Goal: Transaction & Acquisition: Purchase product/service

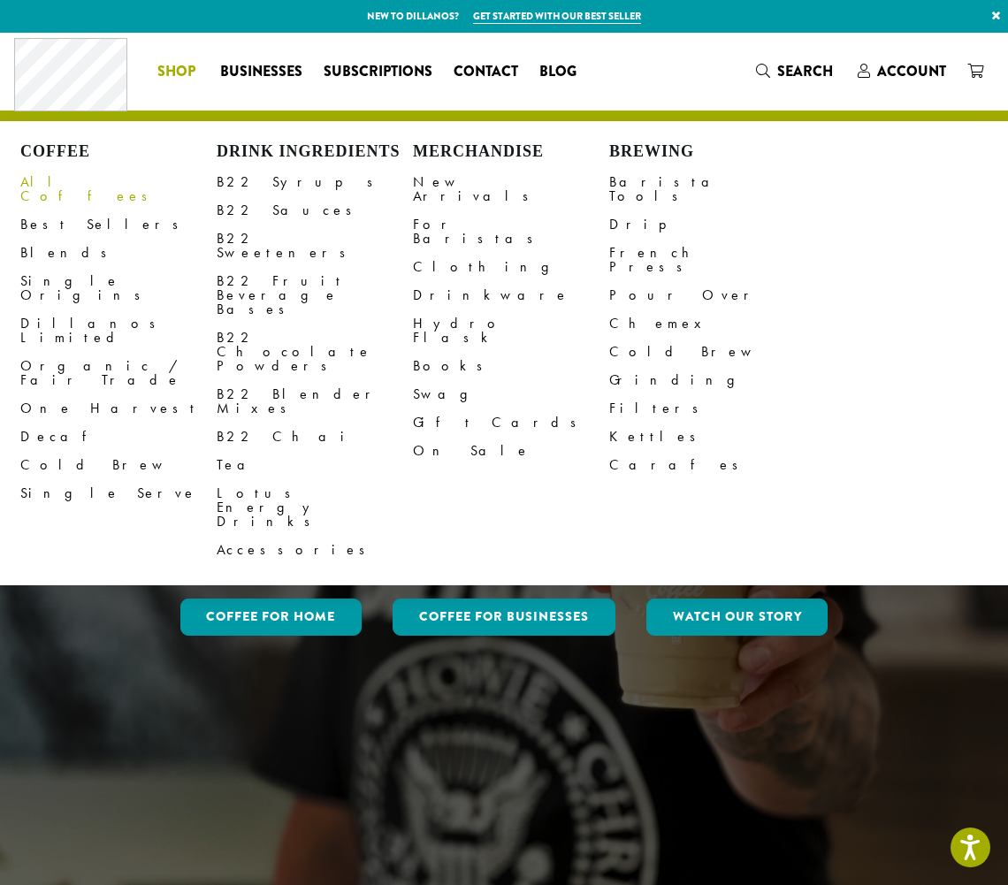
click at [62, 185] on link "All Coffees" at bounding box center [118, 189] width 196 height 42
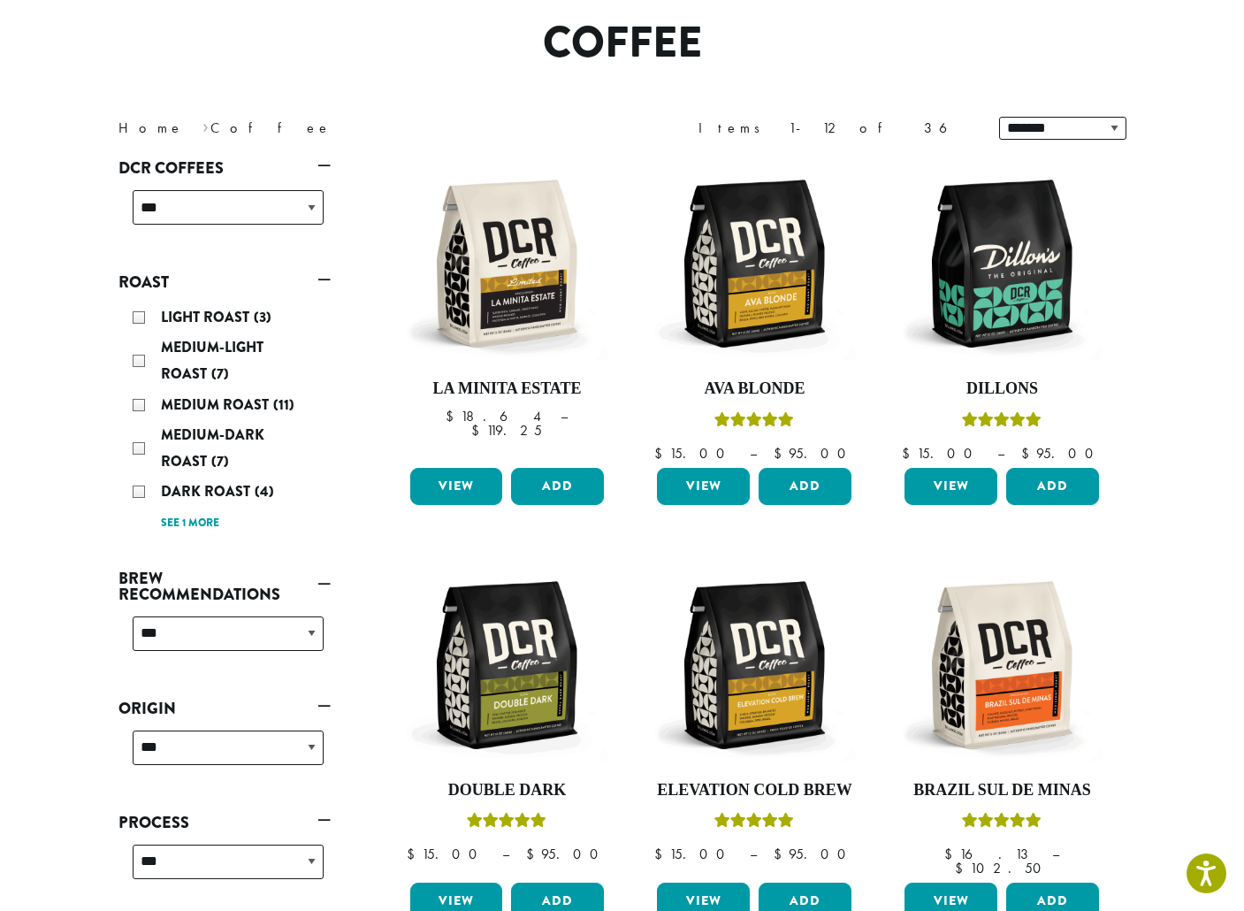
scroll to position [177, 0]
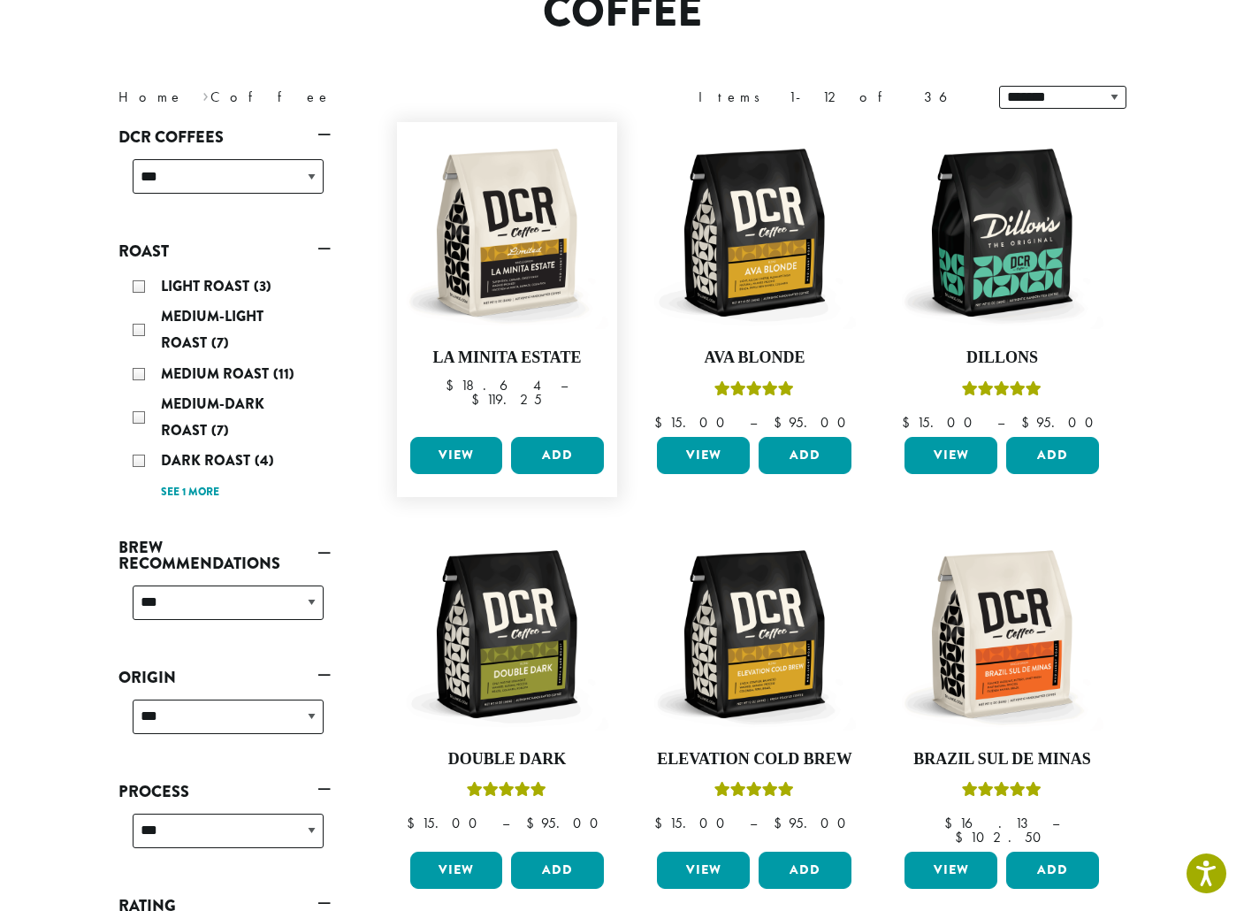
click at [445, 455] on link "View" at bounding box center [456, 455] width 93 height 37
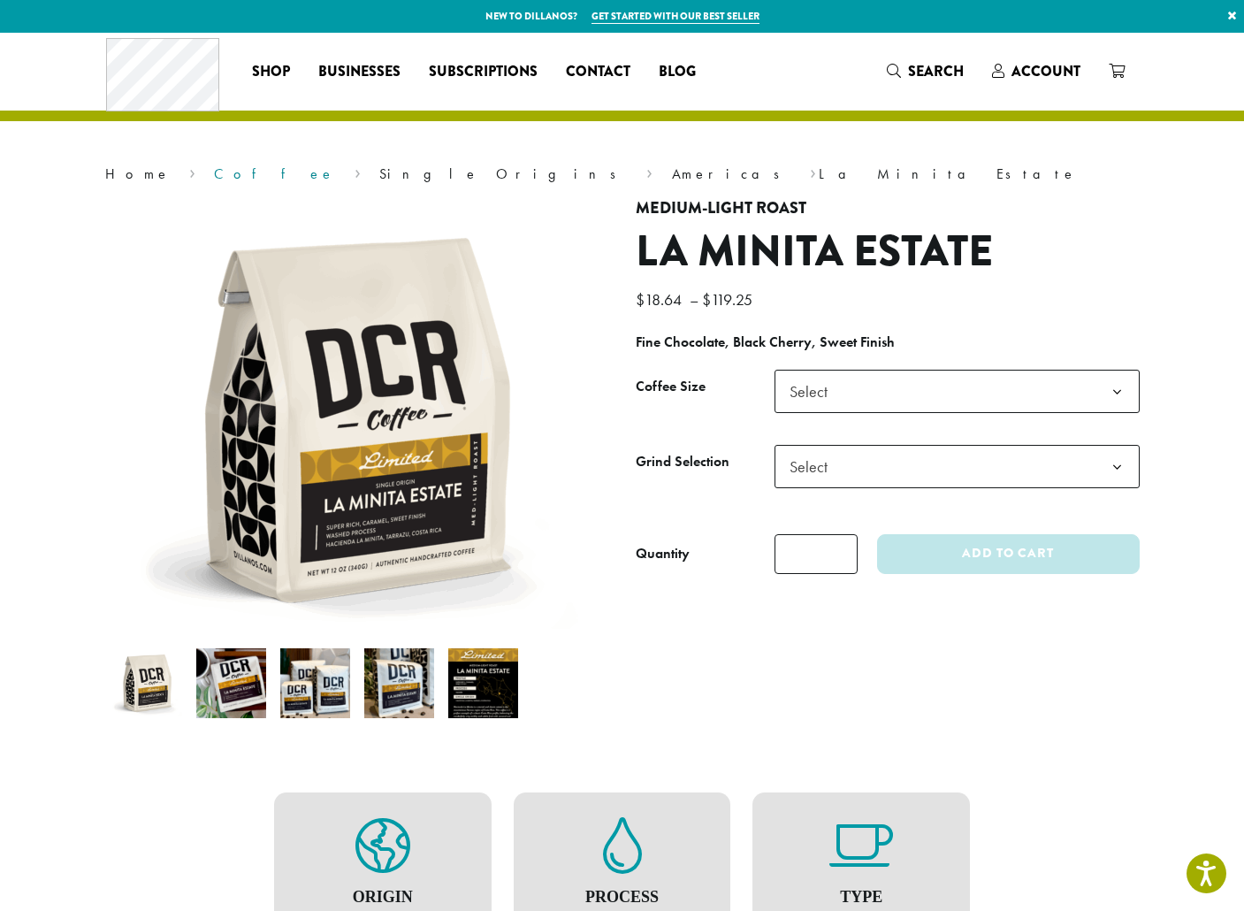
click at [214, 172] on link "Coffee" at bounding box center [274, 174] width 121 height 19
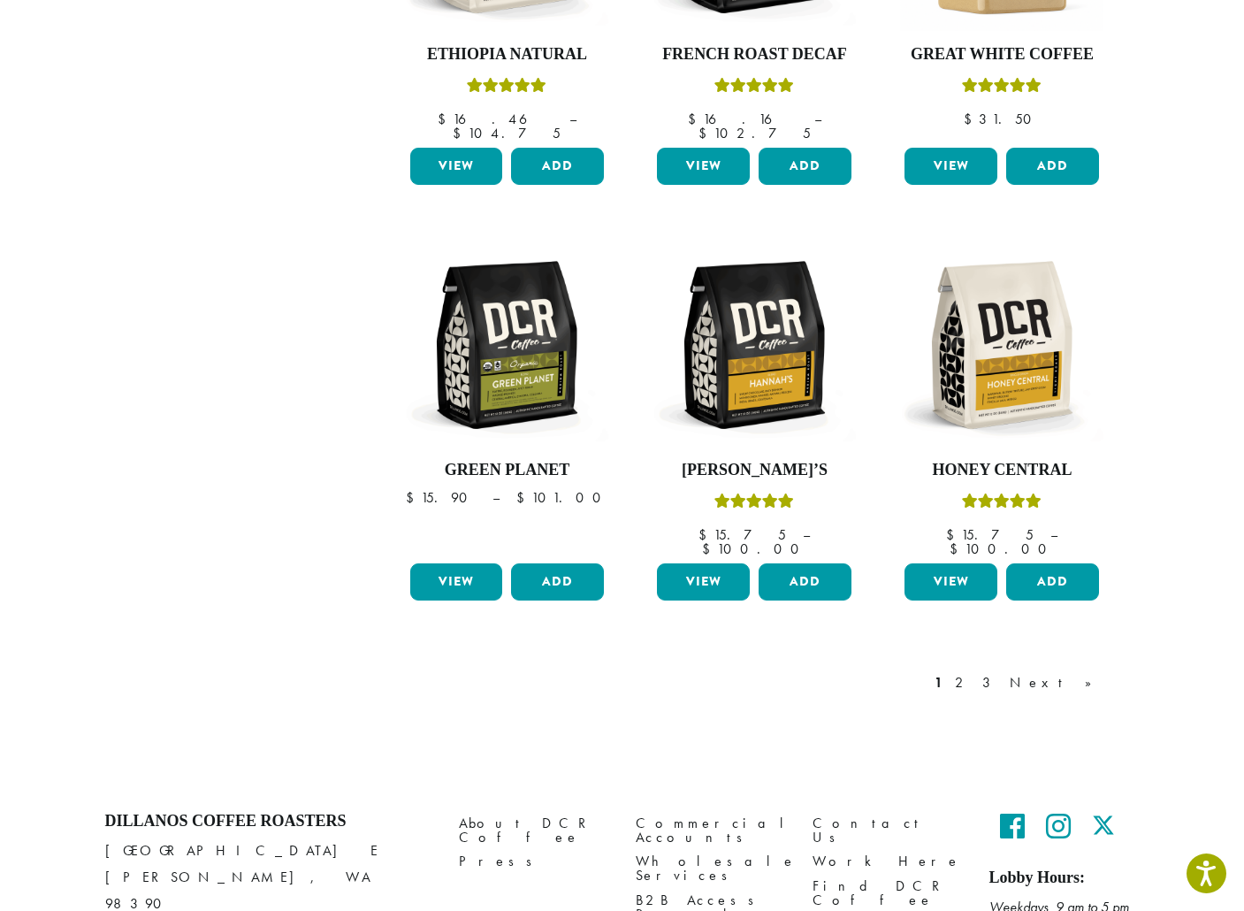
scroll to position [1266, 0]
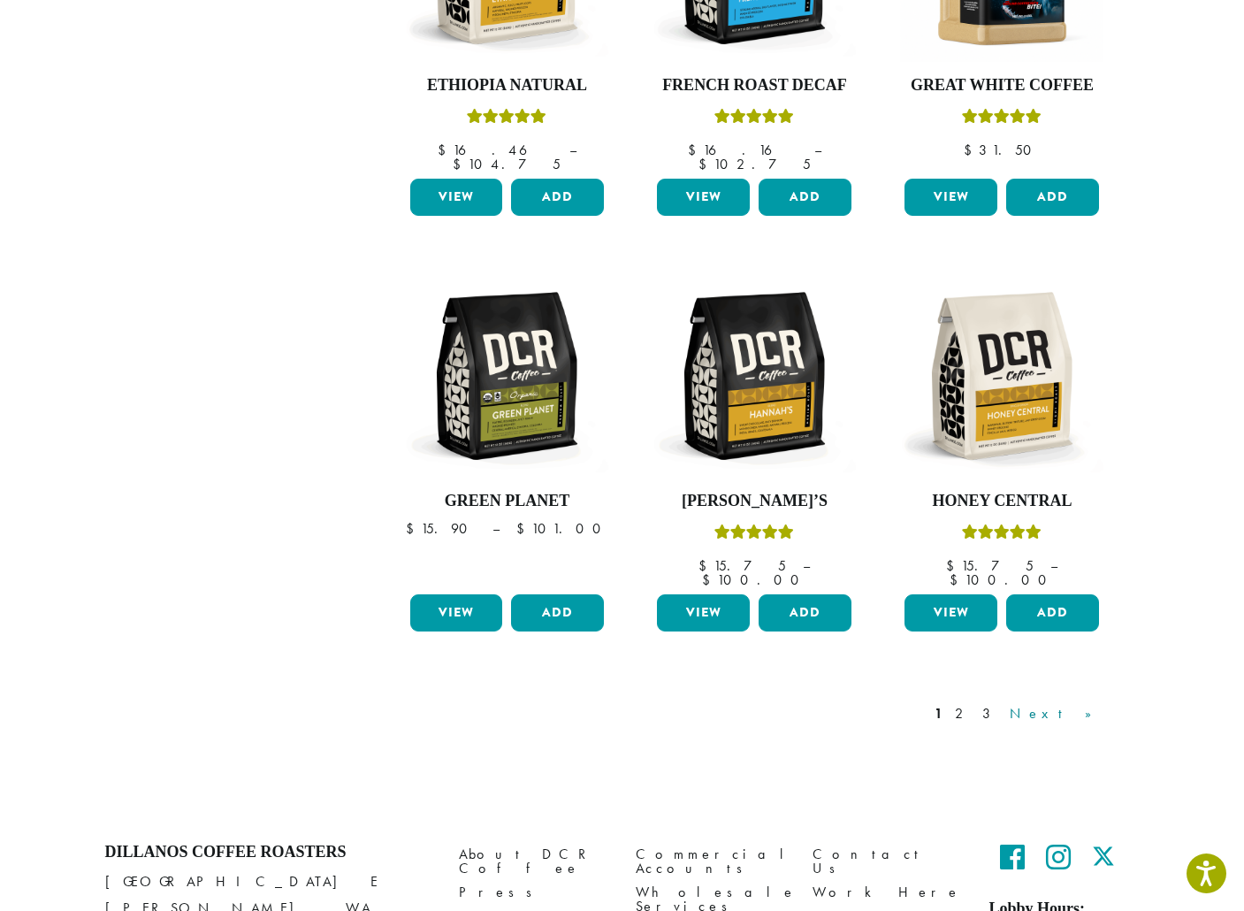
click at [1076, 703] on link "Next »" at bounding box center [1058, 713] width 102 height 21
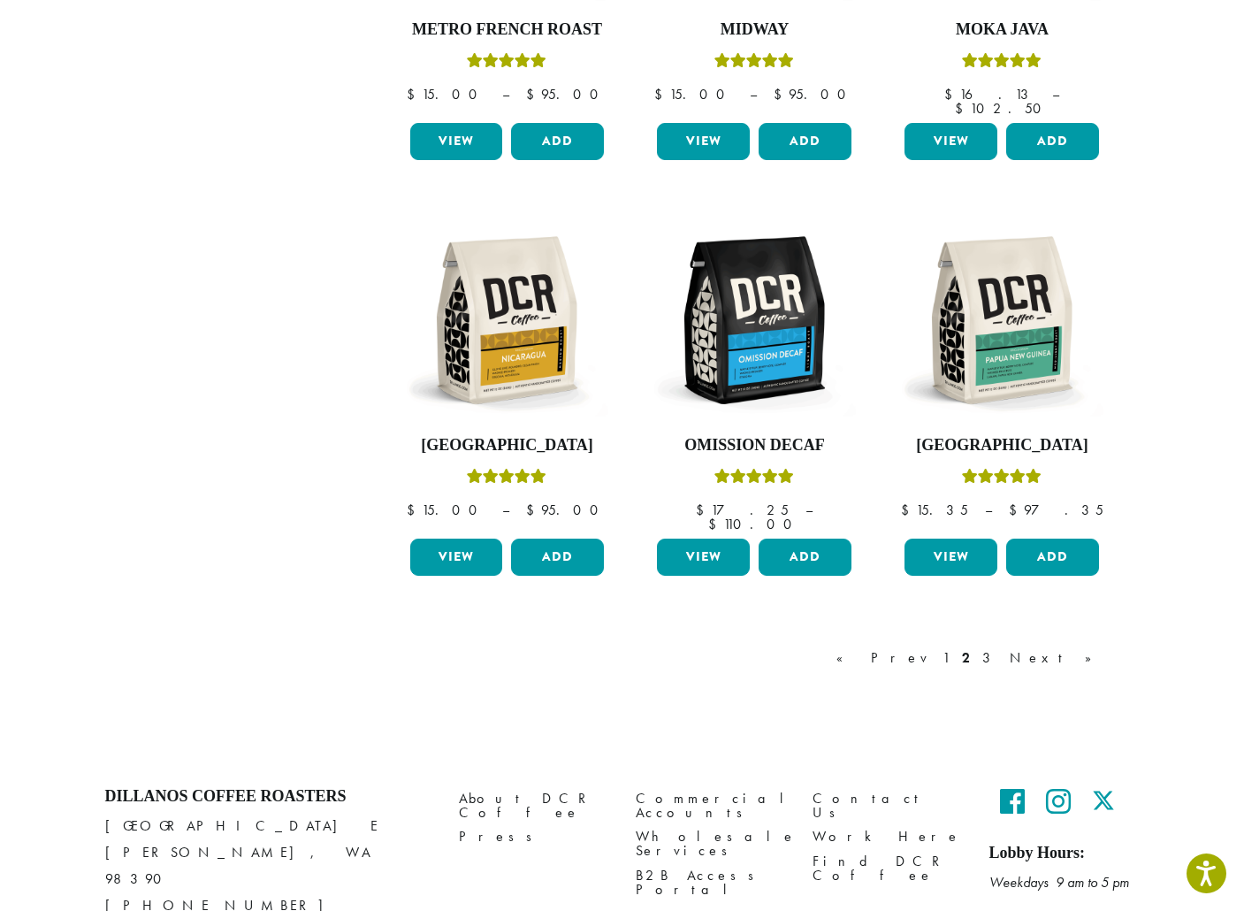
scroll to position [1347, 0]
